Goal: Transaction & Acquisition: Subscribe to service/newsletter

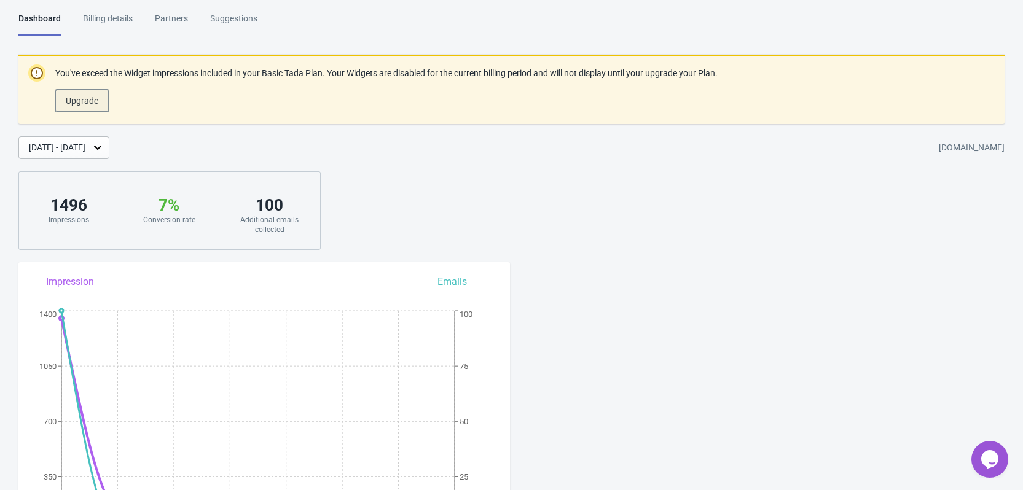
click at [95, 101] on span "Upgrade" at bounding box center [82, 101] width 33 height 10
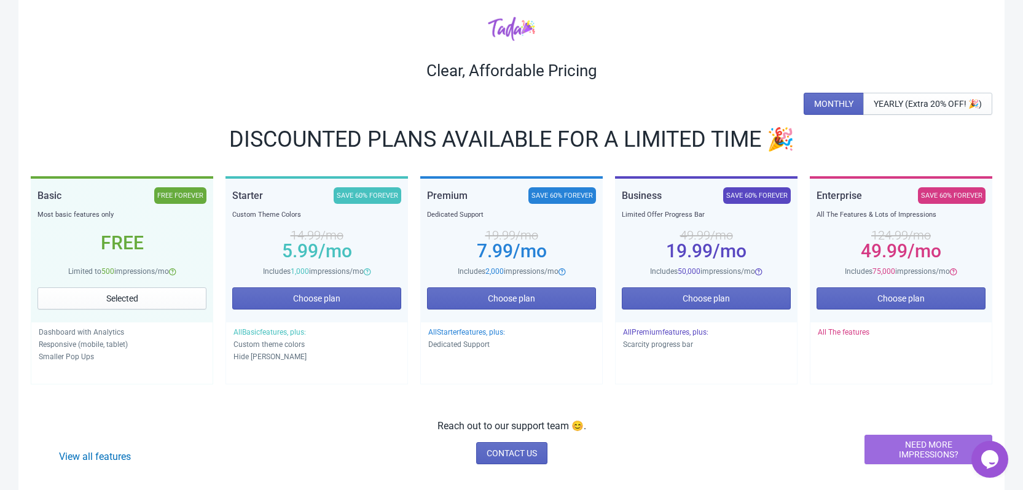
scroll to position [184, 0]
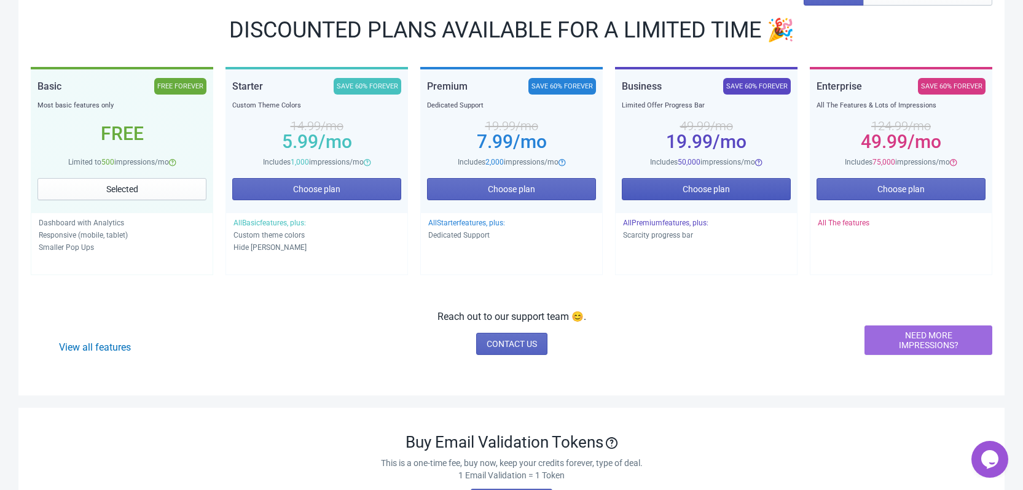
click at [677, 189] on button "Choose plan" at bounding box center [706, 189] width 169 height 22
